Goal: Task Accomplishment & Management: Complete application form

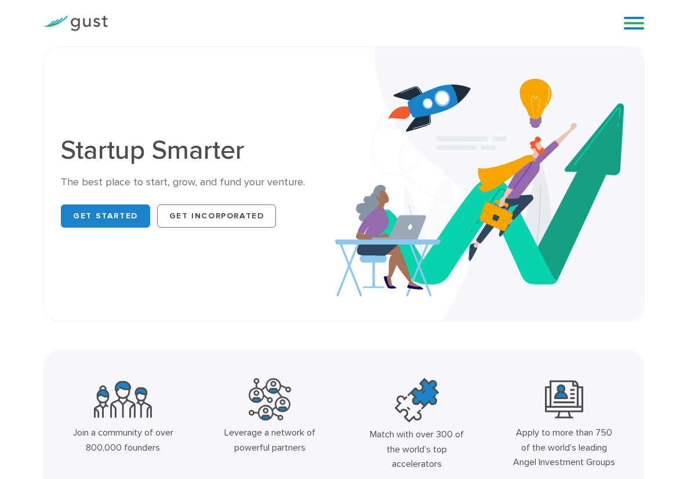
click at [0, 0] on link "Raise Capital" at bounding box center [0, 0] width 0 height 0
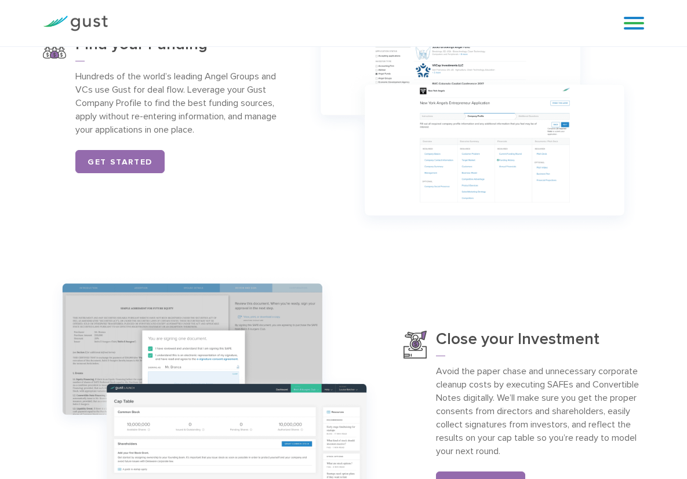
scroll to position [545, 0]
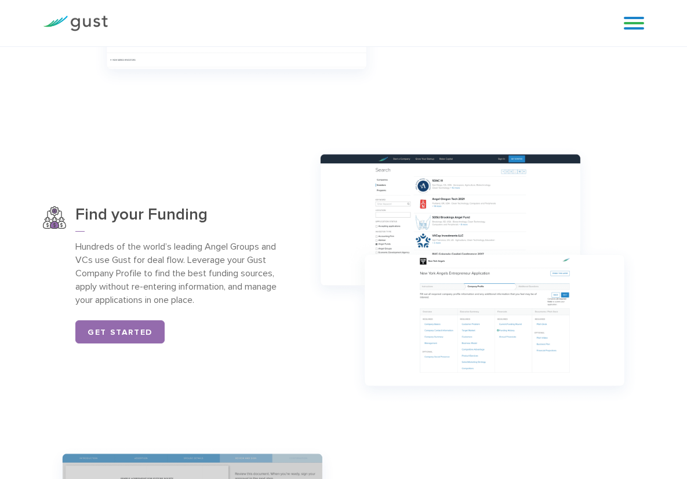
click at [519, 35] on link "Get Started" at bounding box center [480, 23] width 89 height 23
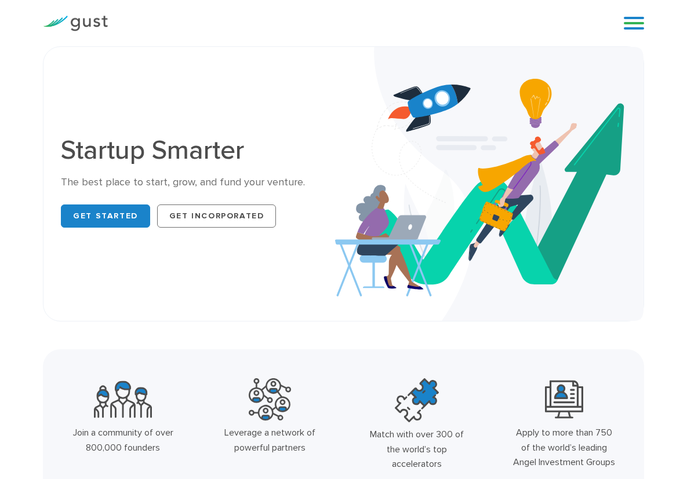
click at [0, 0] on link "Get Started" at bounding box center [0, 0] width 0 height 0
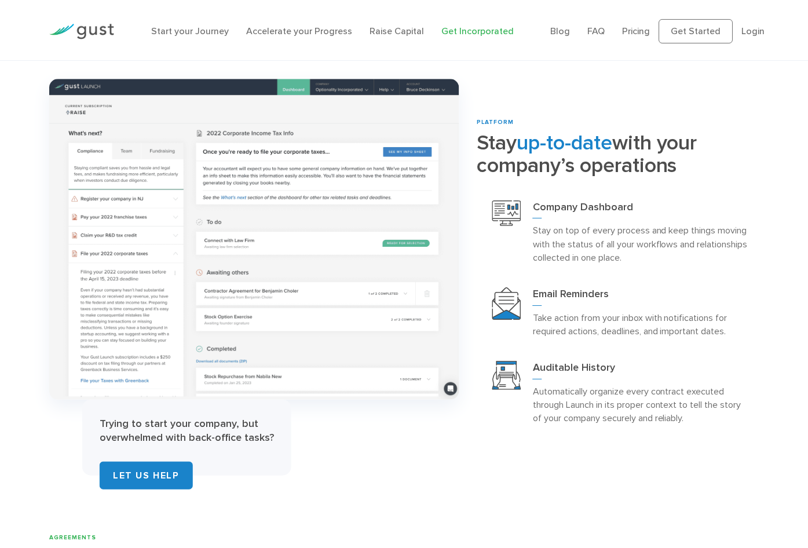
scroll to position [1834, 0]
